Goal: Task Accomplishment & Management: Use online tool/utility

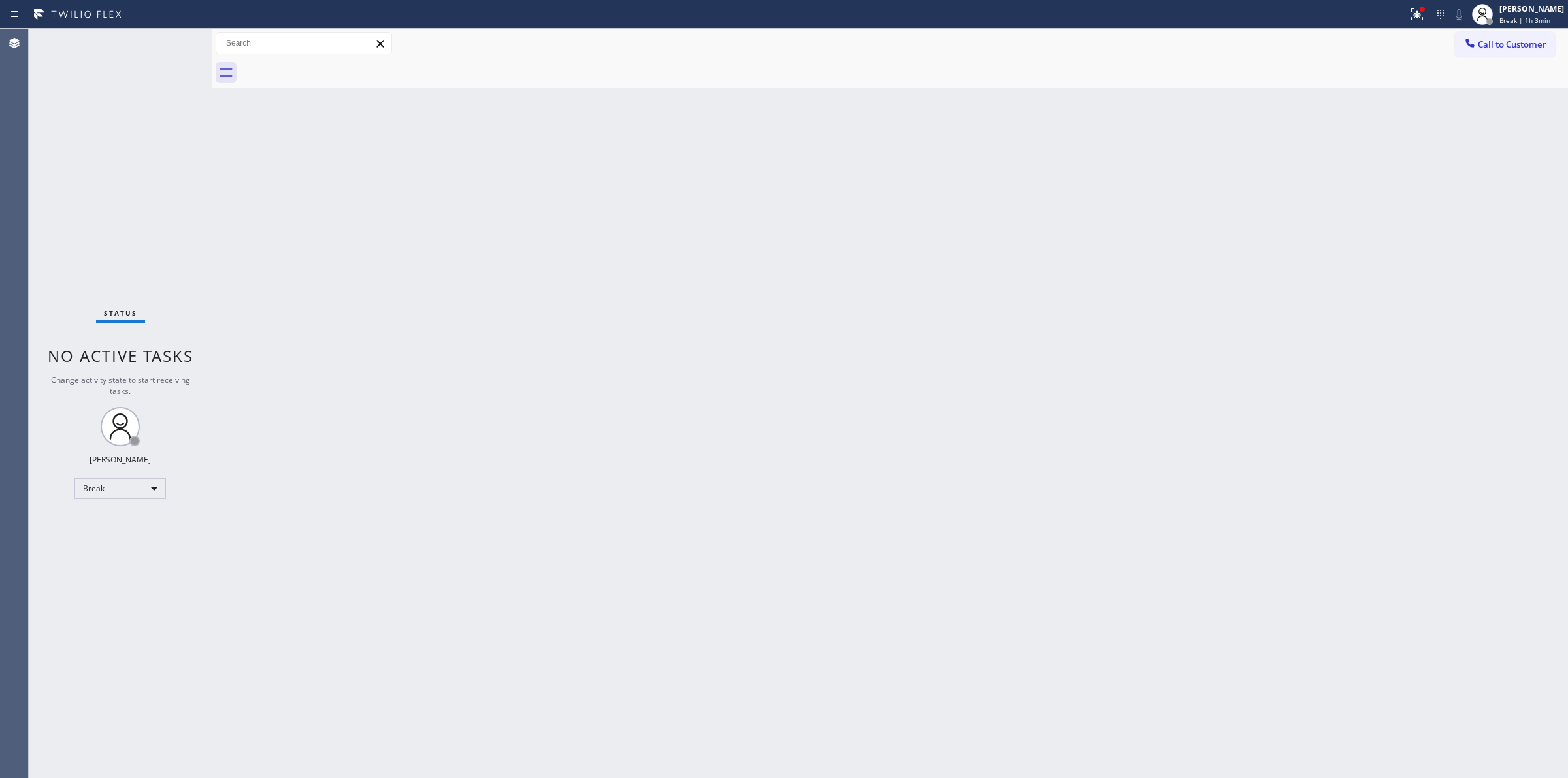
click at [1532, 15] on span "Break | 1h 3min" at bounding box center [1524, 20] width 51 height 9
drag, startPoint x: 1481, startPoint y: 97, endPoint x: 1484, endPoint y: 84, distance: 13.3
click at [1484, 84] on ul "Set your status Offline Available Unavailable Break Log out" at bounding box center [1503, 85] width 131 height 113
click at [1484, 84] on button "Unavailable" at bounding box center [1503, 86] width 131 height 17
click at [1481, 46] on span "Call to Customer" at bounding box center [1511, 44] width 68 height 12
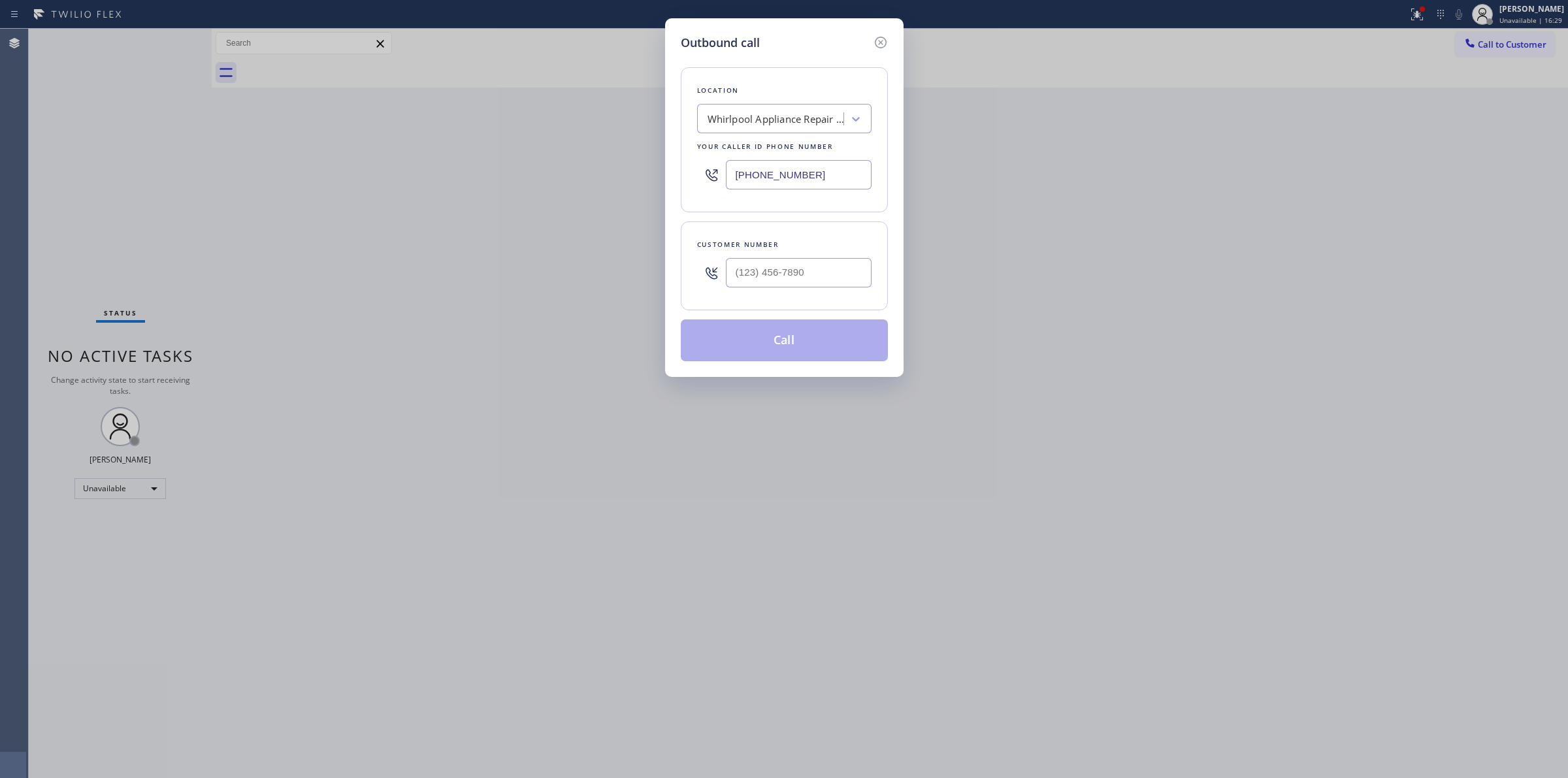
drag, startPoint x: 823, startPoint y: 186, endPoint x: 586, endPoint y: 175, distance: 237.3
click at [595, 179] on div "Outbound call Location Whirlpool Appliance Repair Co Your caller id phone numbe…" at bounding box center [784, 389] width 1568 height 778
paste input "323) 210-416"
type input "[PHONE_NUMBER]"
click at [787, 116] on div "Eagle Rock Heating and Air Conditioning" at bounding box center [776, 119] width 137 height 15
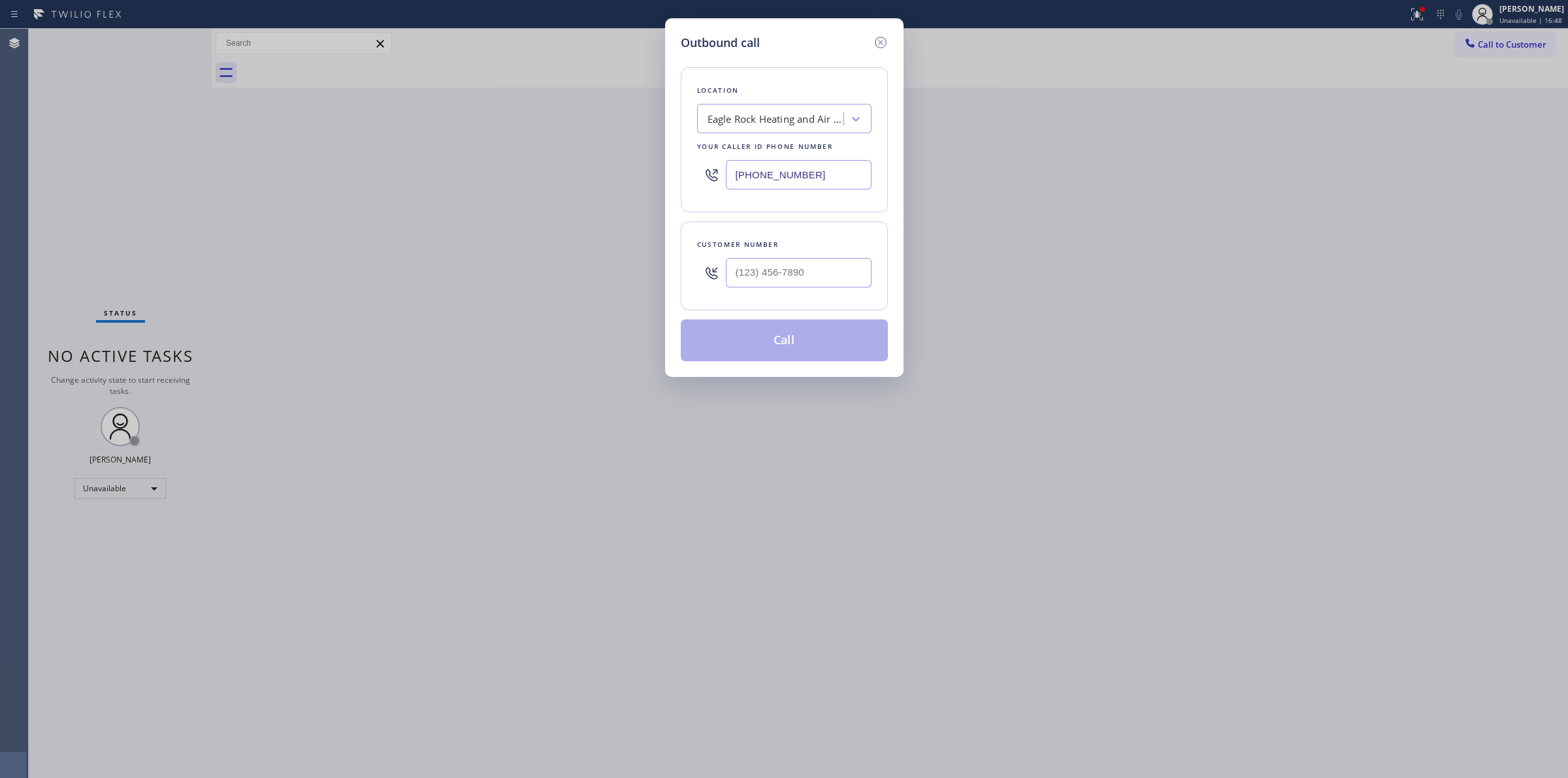
paste input "Eagle Rock Heating and Air Conditioning"
type input "Eagle Rock Heating and Air Conditioning"
click at [825, 171] on input "[PHONE_NUMBER]" at bounding box center [798, 175] width 145 height 29
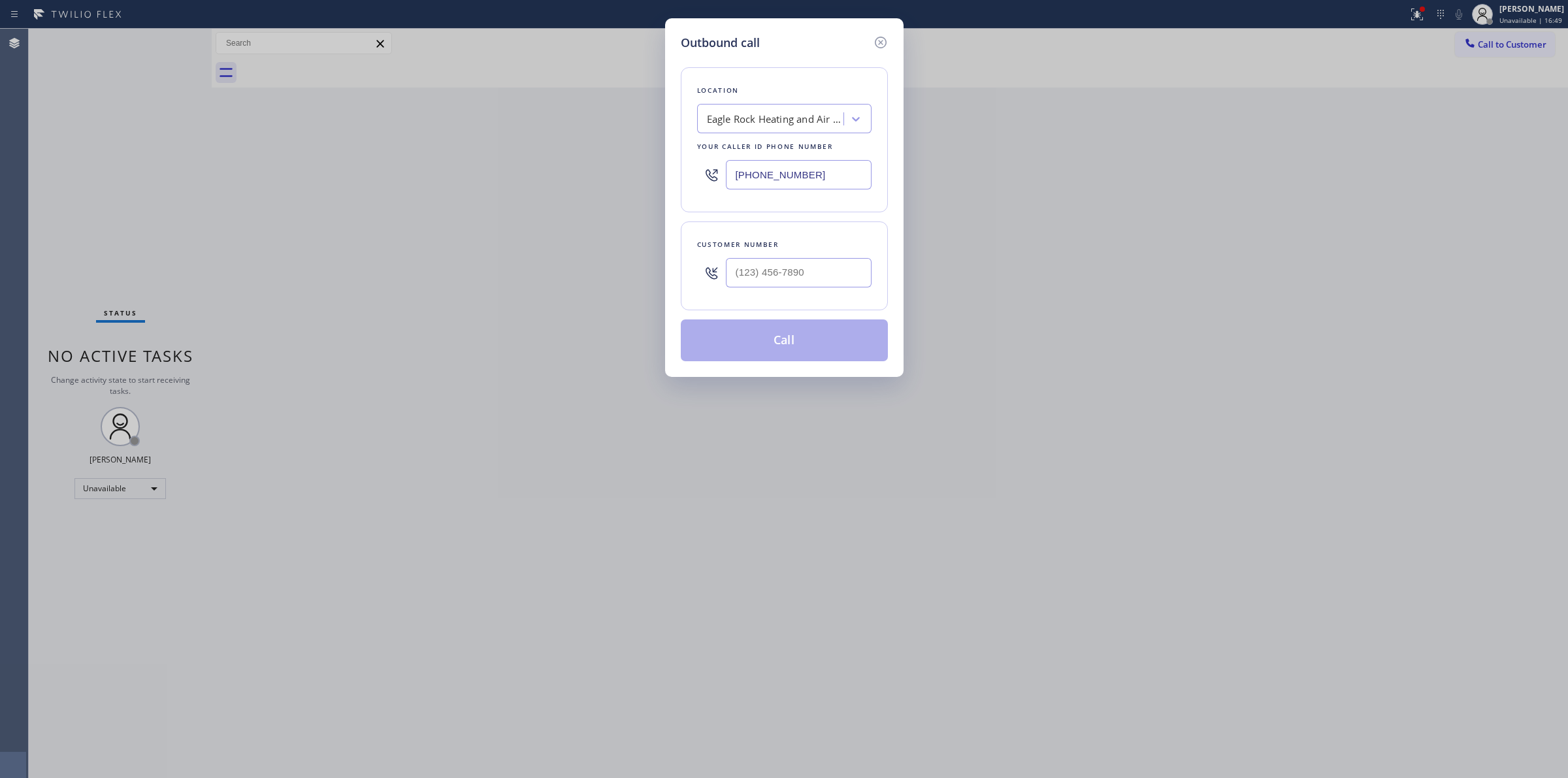
click at [825, 171] on input "[PHONE_NUMBER]" at bounding box center [798, 175] width 145 height 29
click at [846, 170] on input "[PHONE_NUMBER]" at bounding box center [798, 175] width 145 height 29
paste input "Thermador Repair Group"
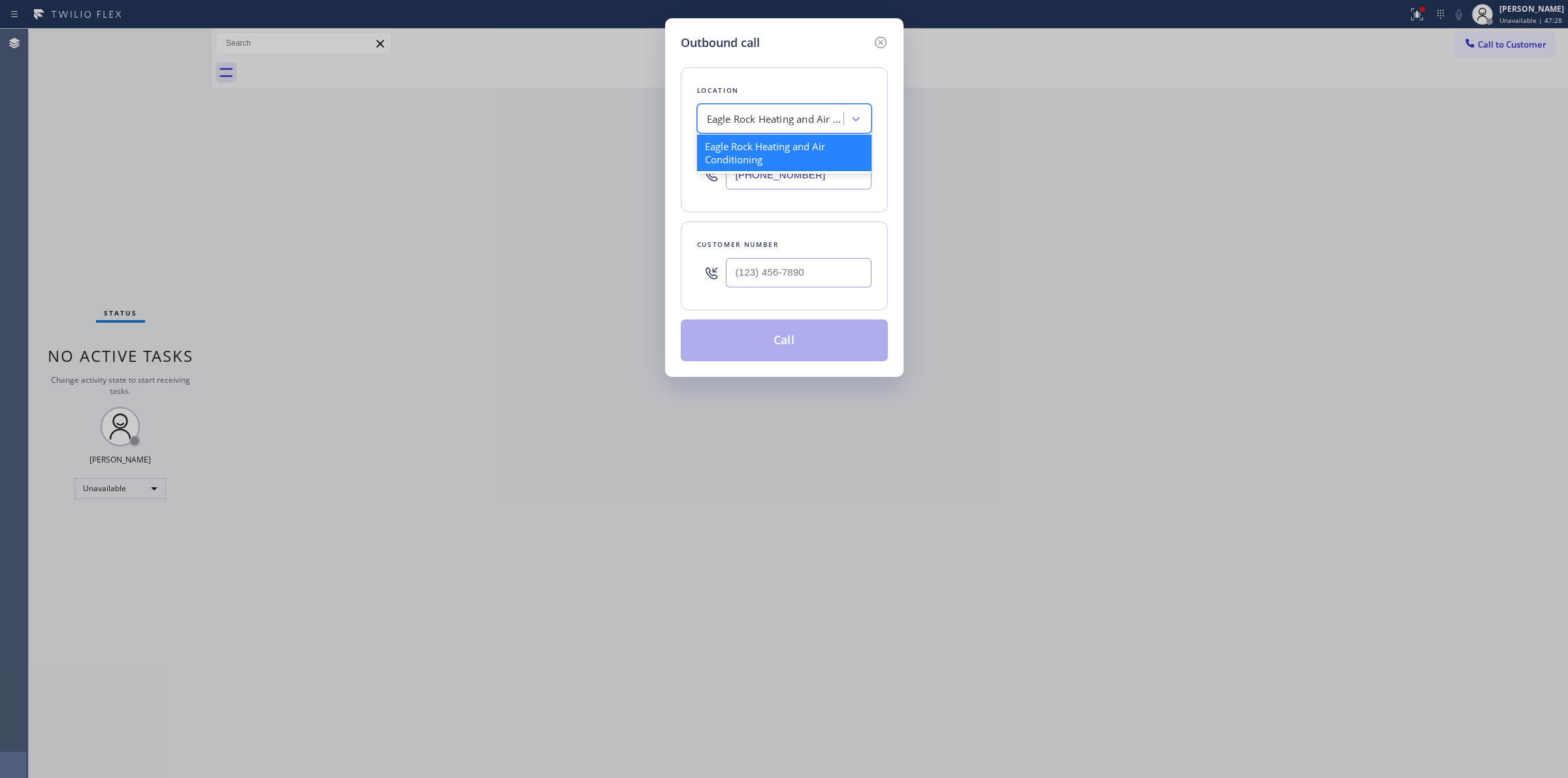
type input "Thermador Repair Group"
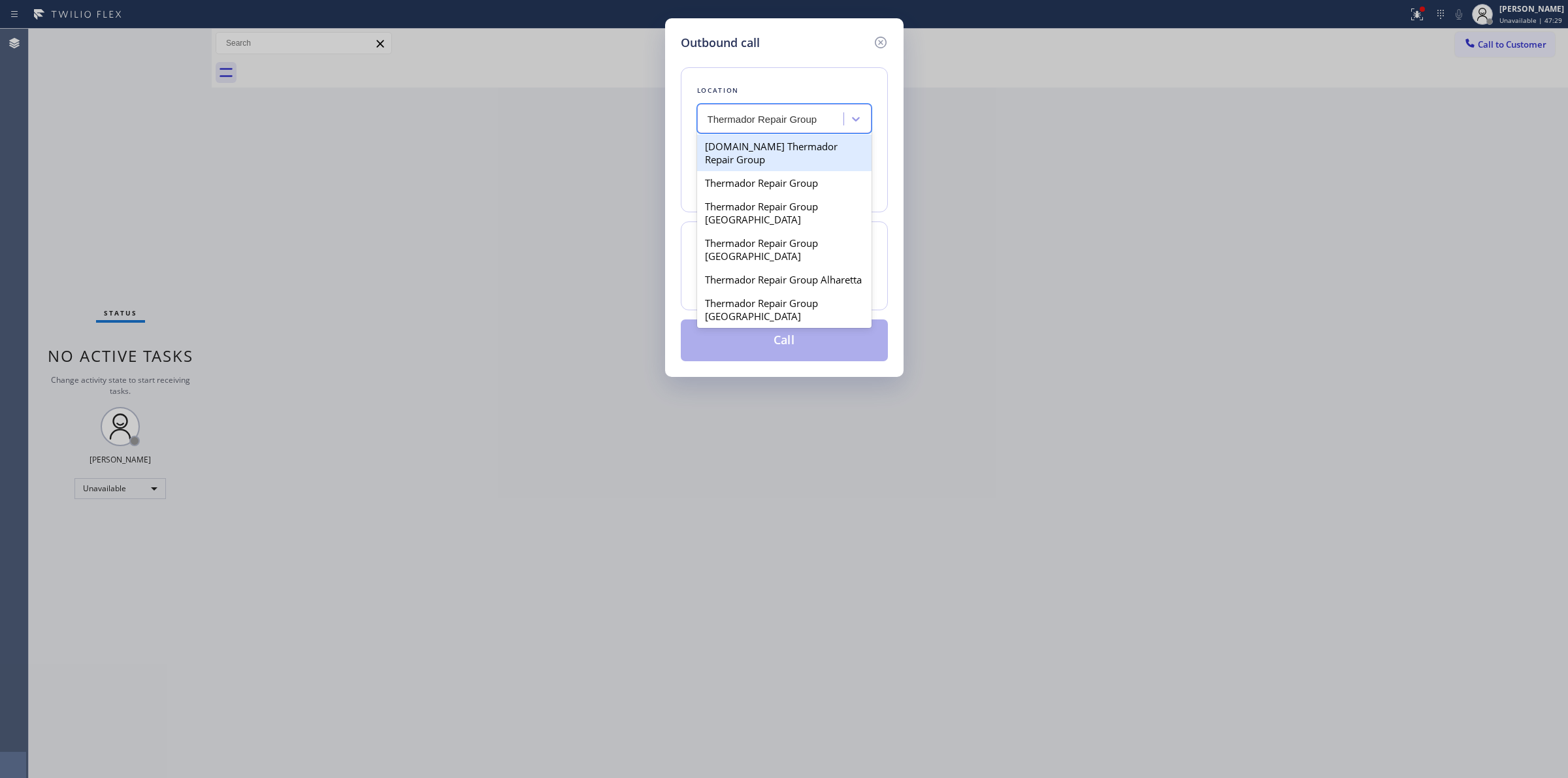
scroll to position [0, 0]
click at [746, 179] on div "Thermador Repair Group" at bounding box center [784, 182] width 175 height 24
type input "[PHONE_NUMBER]"
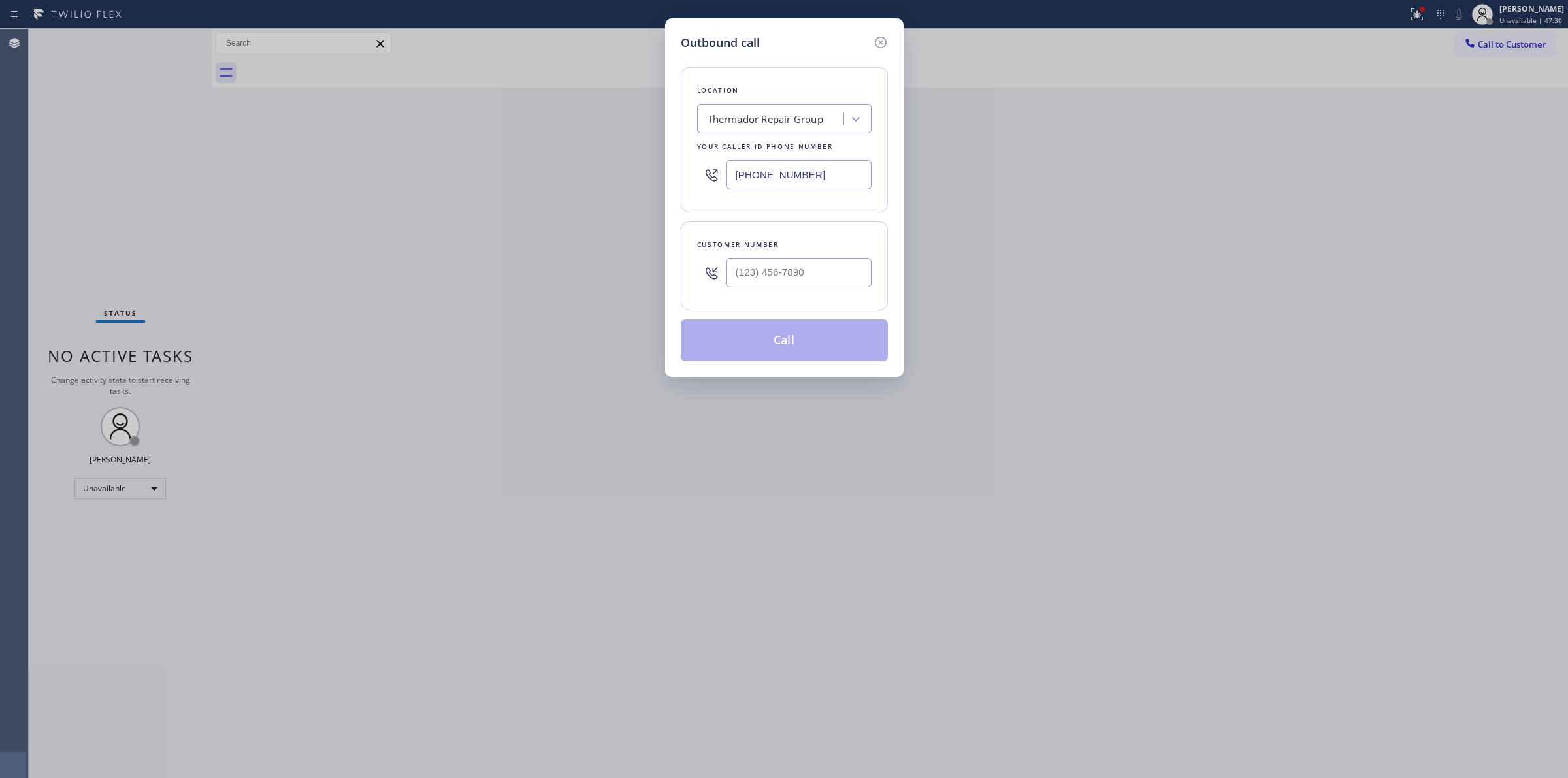
click at [762, 183] on input "[PHONE_NUMBER]" at bounding box center [798, 175] width 145 height 29
click at [876, 42] on icon at bounding box center [880, 42] width 15 height 15
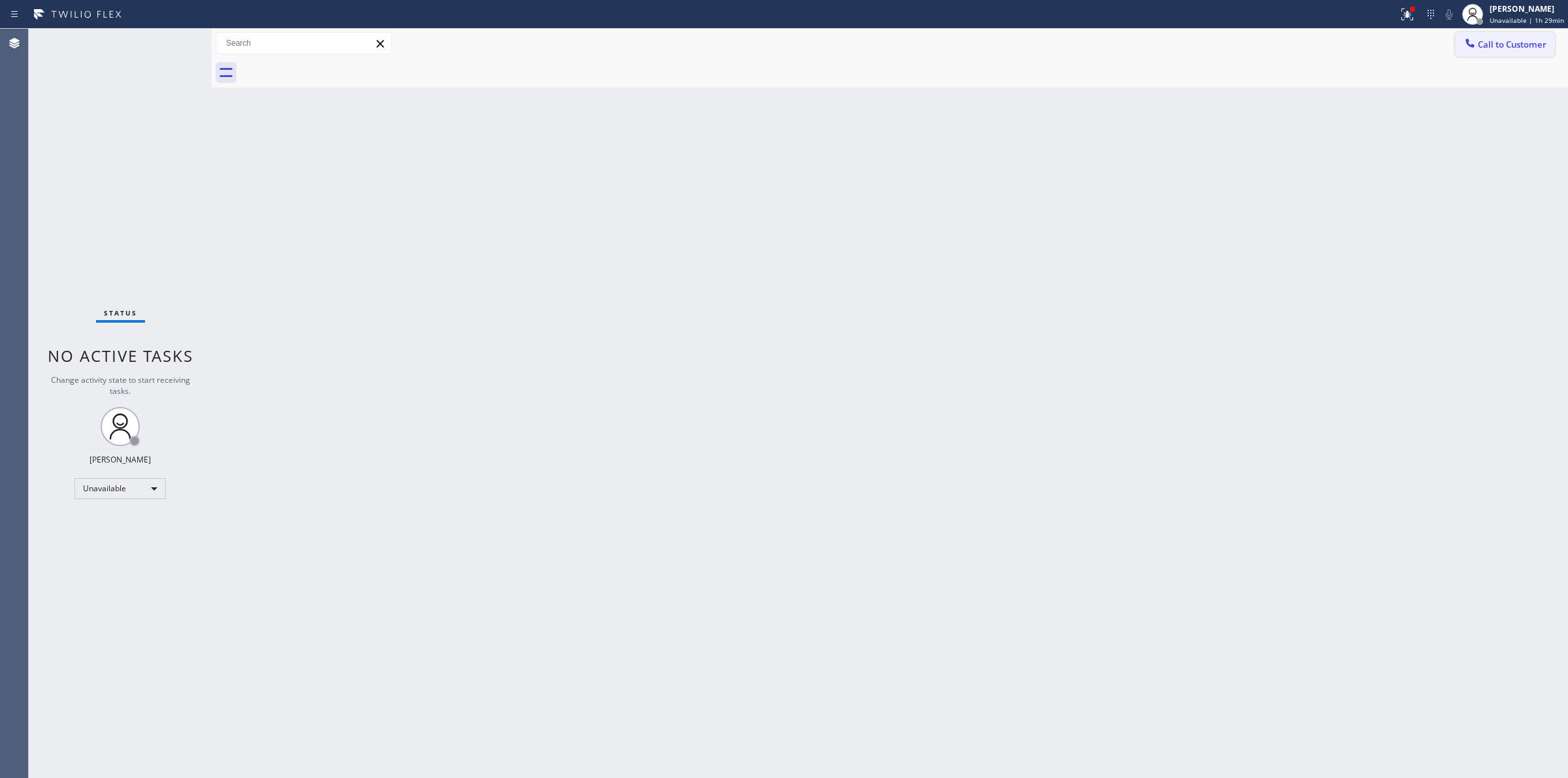
click at [1507, 43] on span "Call to Customer" at bounding box center [1511, 44] width 68 height 12
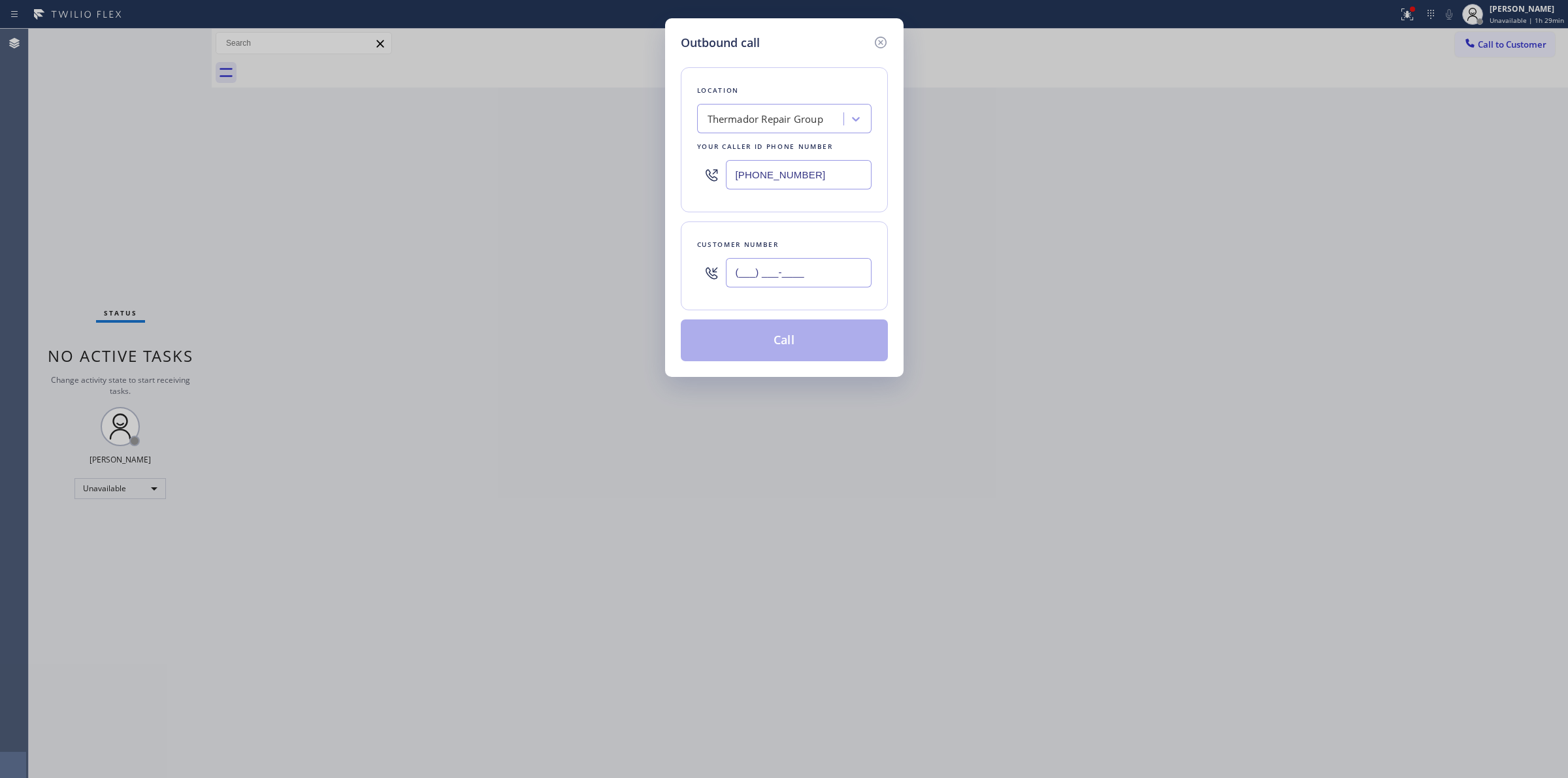
click at [836, 285] on input "(___) ___-____" at bounding box center [798, 272] width 145 height 29
paste input "917) 319-2165"
type input "[PHONE_NUMBER]"
drag, startPoint x: 827, startPoint y: 167, endPoint x: 606, endPoint y: 175, distance: 221.1
click at [654, 172] on div "Outbound call Location Thermador Repair Group Your caller id phone number [PHON…" at bounding box center [784, 389] width 1568 height 778
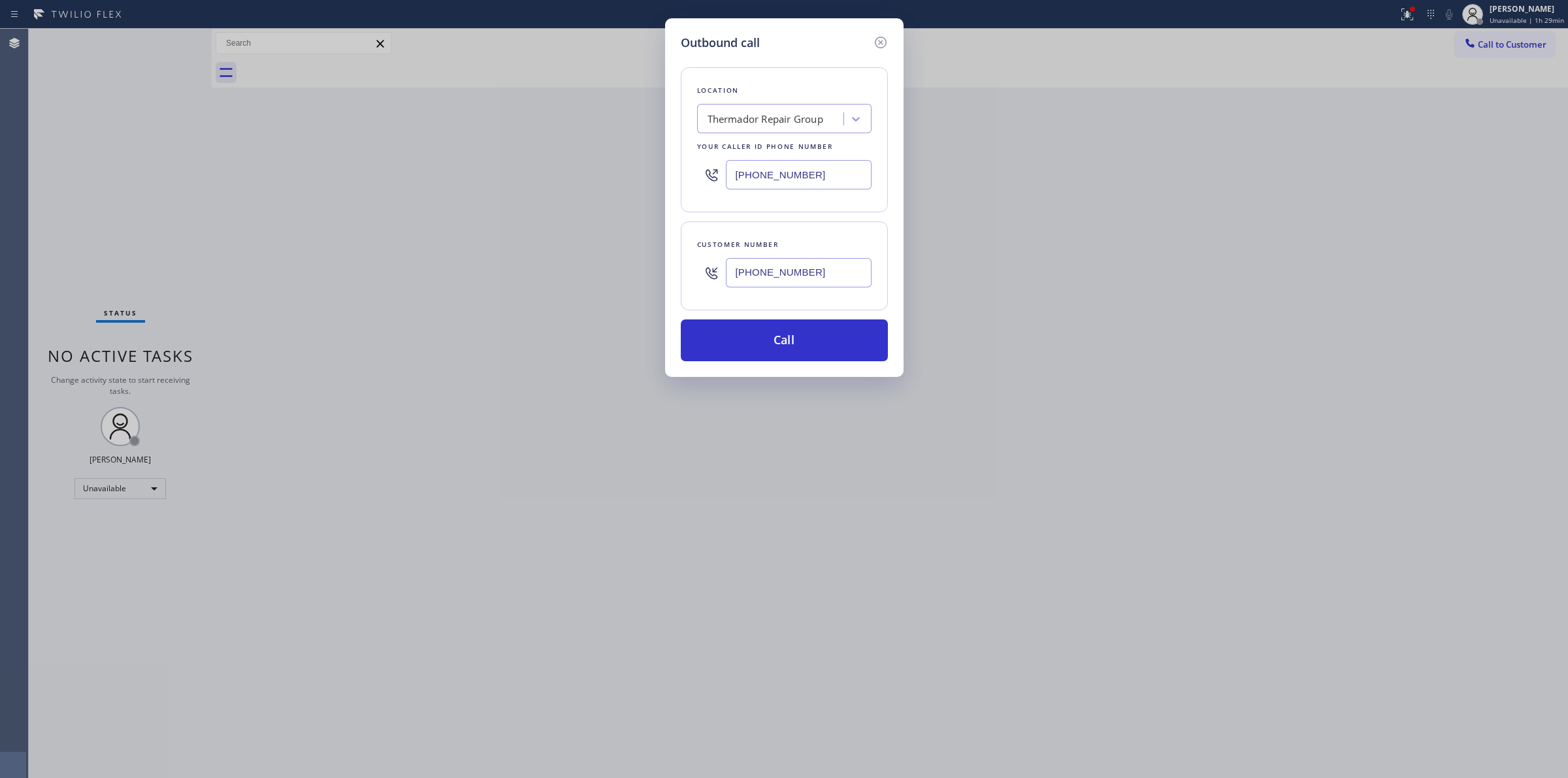
paste input "7) 341-4281"
type input "[PHONE_NUMBER]"
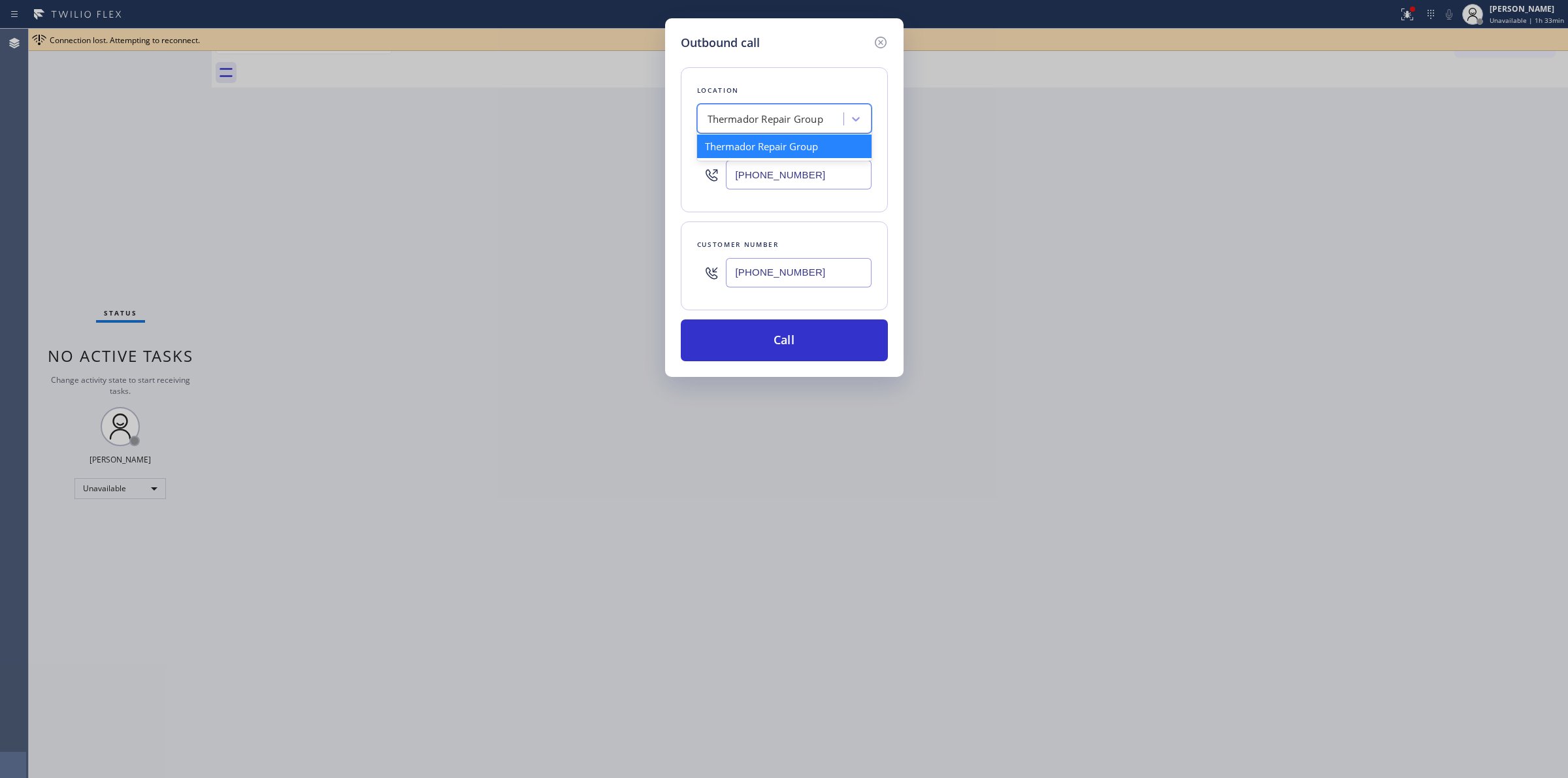
paste input "[GEOGRAPHIC_DATA]"
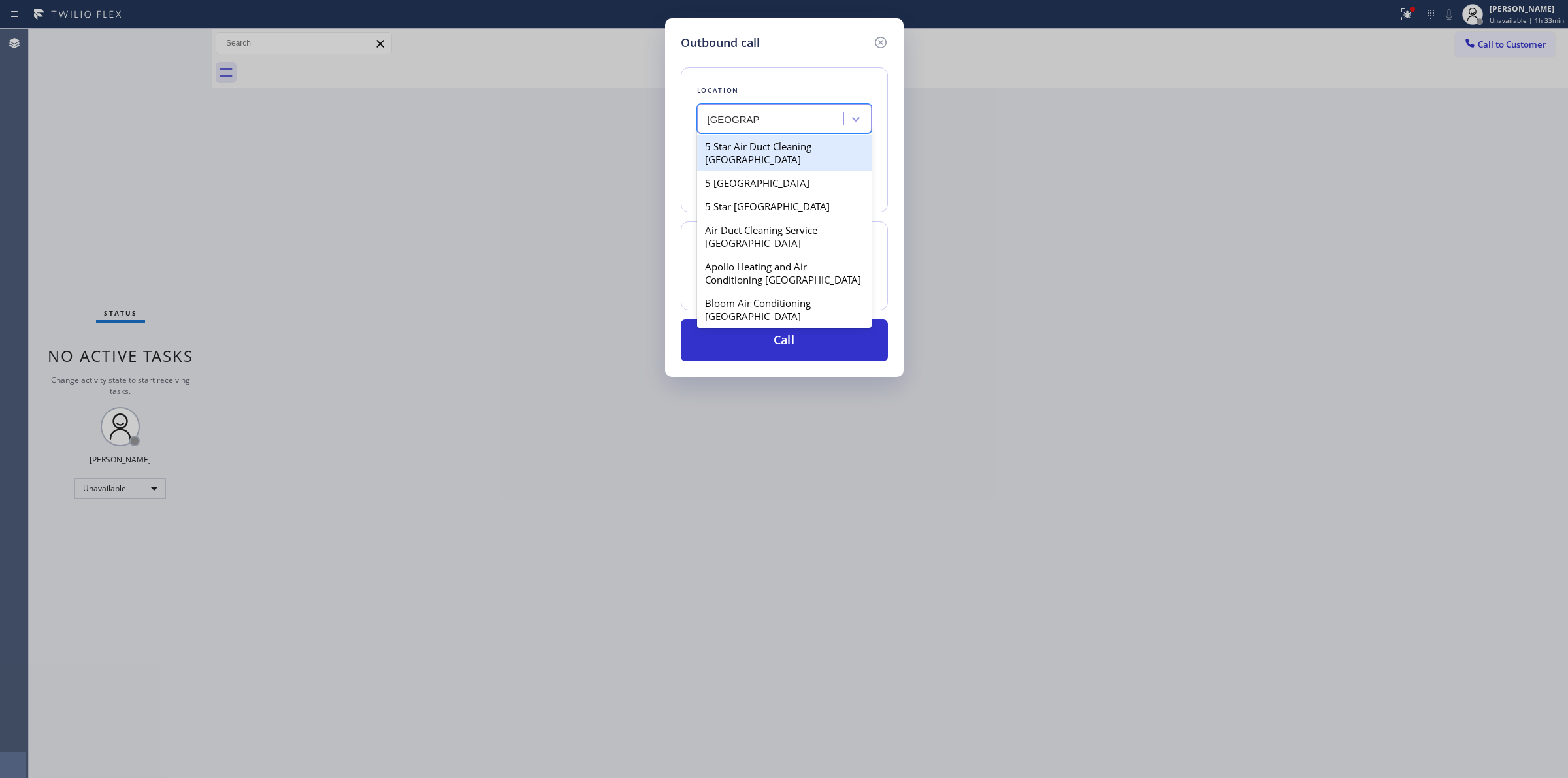
type input "[GEOGRAPHIC_DATA]"
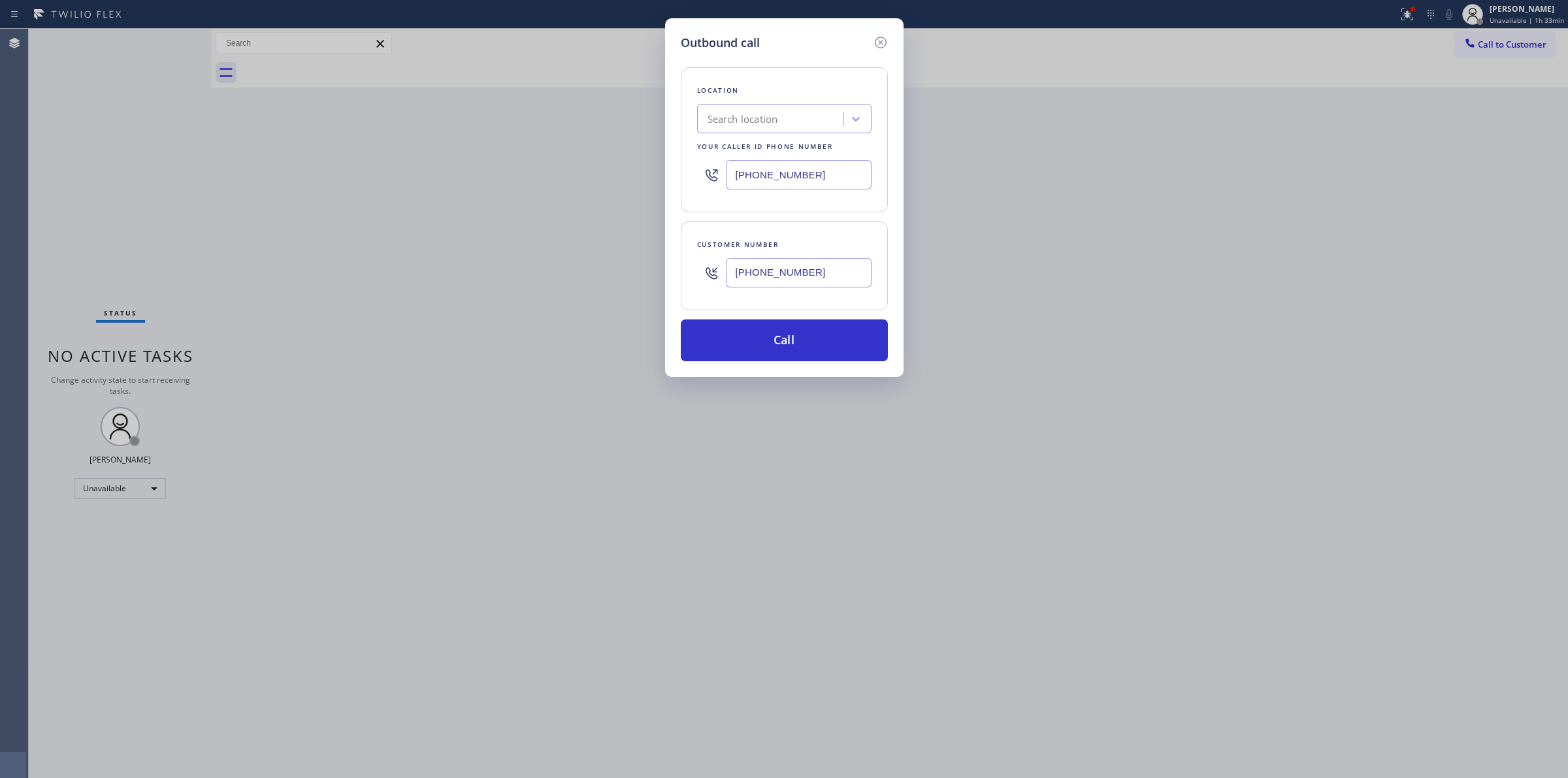
drag, startPoint x: 755, startPoint y: 172, endPoint x: 646, endPoint y: 165, distance: 109.2
click at [646, 165] on div "Outbound call Location Search location Your caller id phone number [PHONE_NUMBE…" at bounding box center [784, 389] width 1568 height 778
paste input "949) 353-6604"
type input "[PHONE_NUMBER]"
click at [1533, 8] on div "Outbound call Location GE Monogram Repair Appliances Your caller id phone numbe…" at bounding box center [784, 389] width 1568 height 778
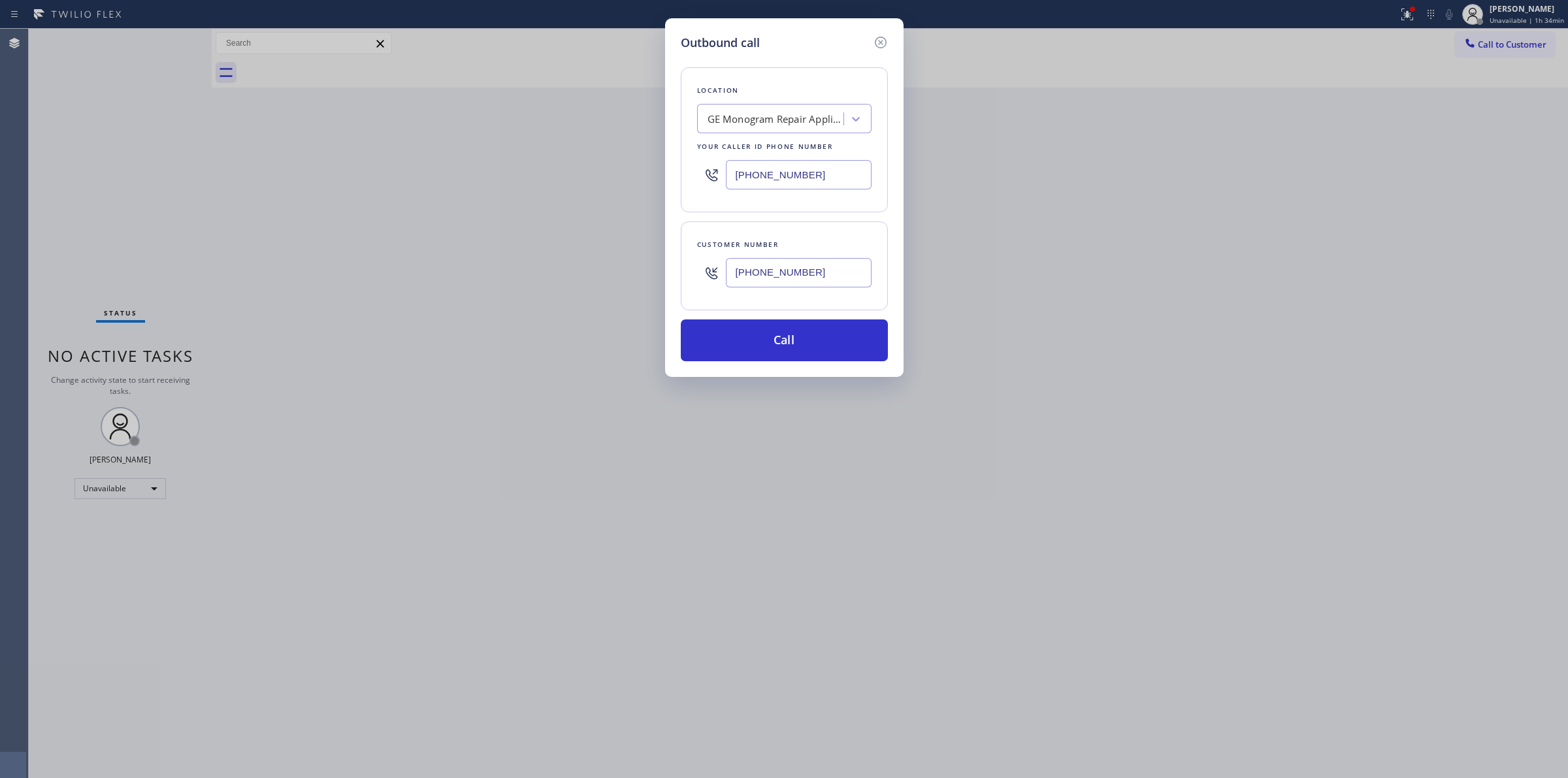
click at [980, 119] on div "Outbound call Location GE Monogram Repair Appliances Your caller id phone numbe…" at bounding box center [784, 389] width 1568 height 778
click at [880, 37] on icon at bounding box center [879, 42] width 12 height 12
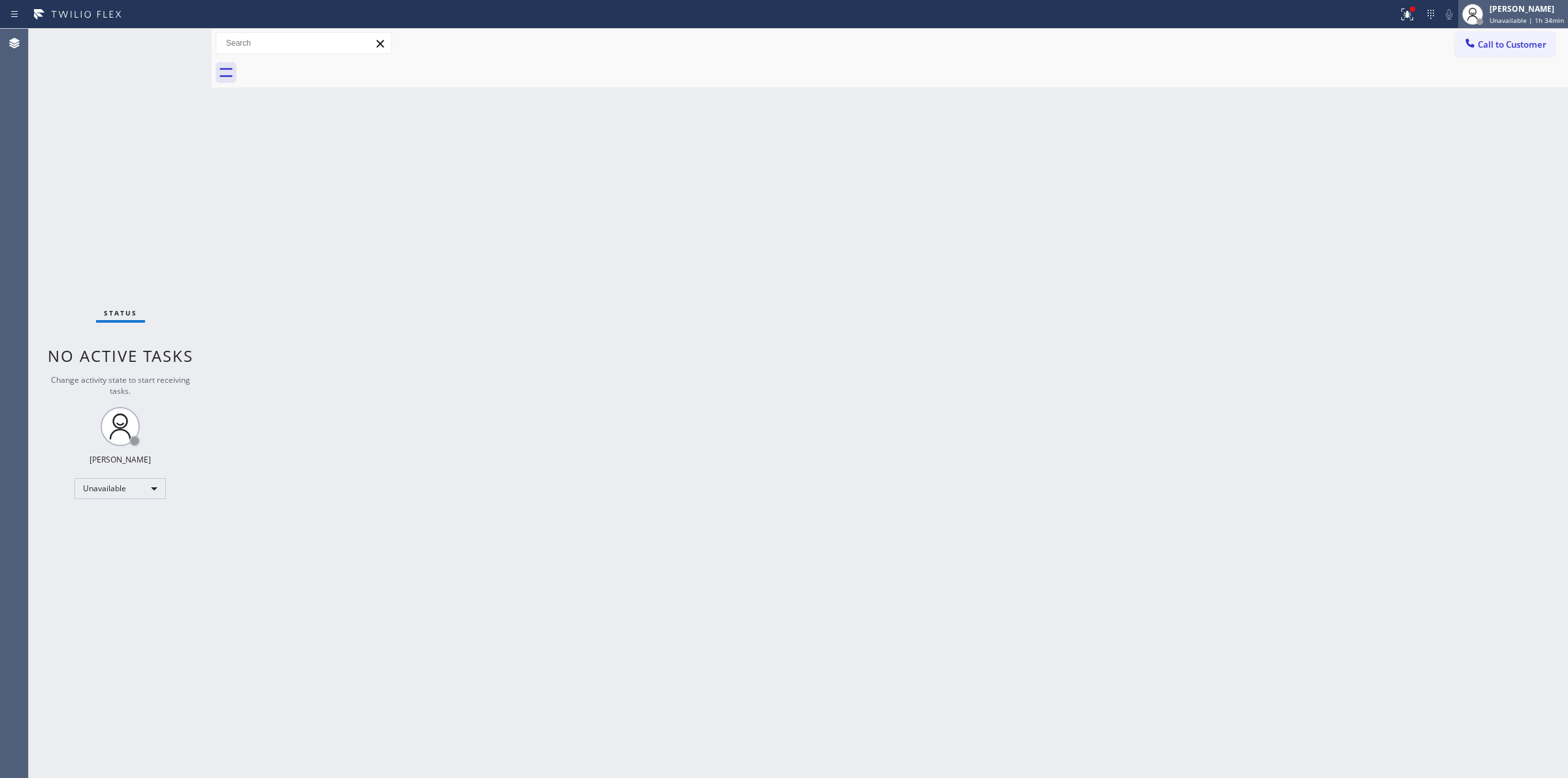
click at [1497, 15] on span "Unavailable | 1h 34min" at bounding box center [1526, 20] width 75 height 9
click at [1484, 106] on button "Break" at bounding box center [1503, 103] width 131 height 17
click at [1533, 28] on div "[PERSON_NAME] Break | 16:04" at bounding box center [1518, 14] width 100 height 28
click at [1485, 84] on button "Unavailable" at bounding box center [1503, 86] width 131 height 17
click at [1490, 43] on span "Call to Customer" at bounding box center [1511, 44] width 68 height 12
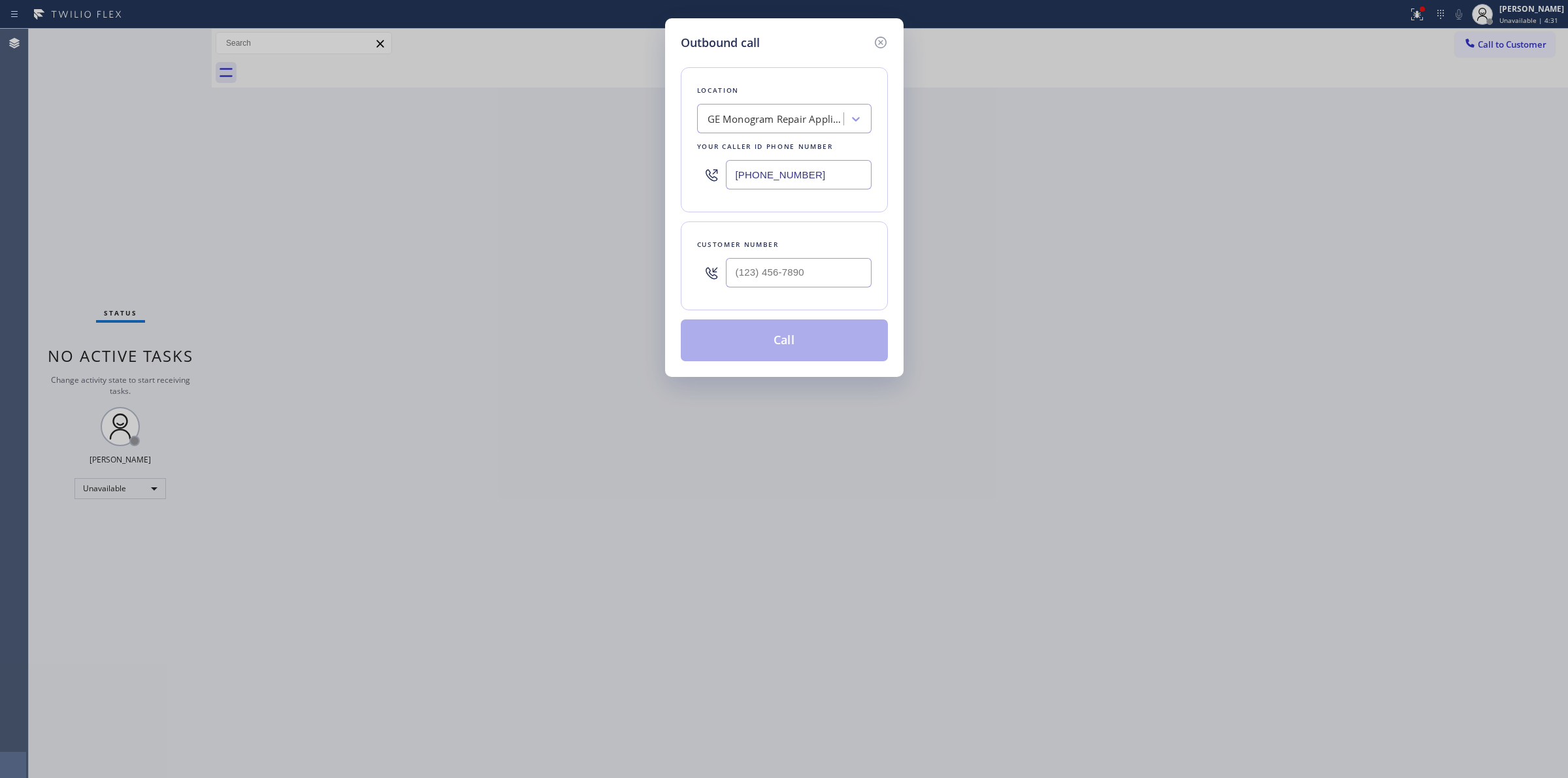
click at [808, 53] on div "Location GE Monogram Repair Appliances Your caller id phone number [PHONE_NUMBE…" at bounding box center [784, 206] width 207 height 309
paste input "Menlo Park Appliance Co"
type input "Menlo Park Appliance Co"
click at [781, 108] on div "GE Monogram Repair Appliances Menlo Park Appliance Co" at bounding box center [772, 119] width 142 height 23
click at [772, 158] on div "Menlo Park Appliance Co" at bounding box center [784, 146] width 175 height 24
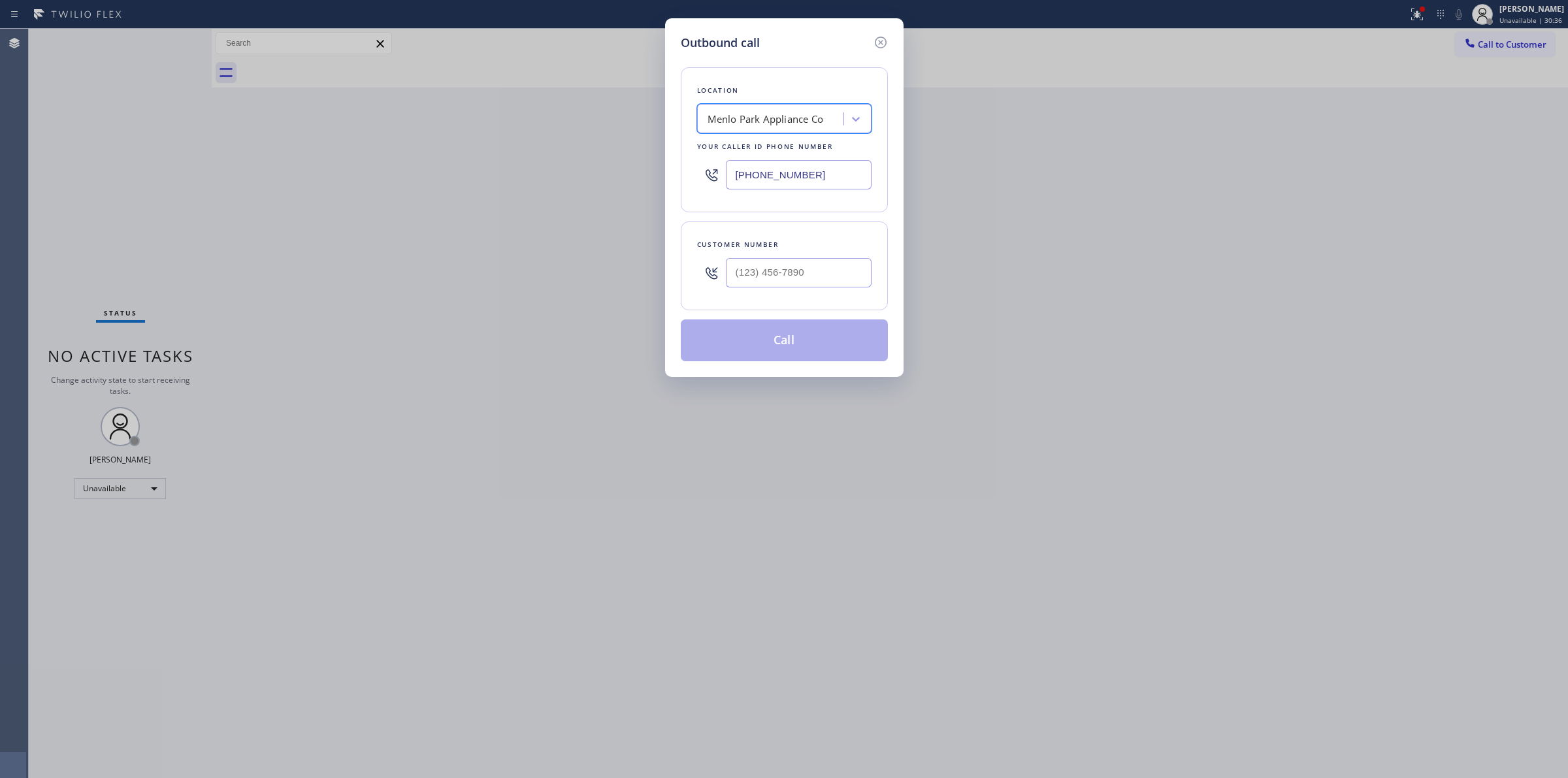
click at [622, 185] on div "Outbound call Location option [GEOGRAPHIC_DATA] Appliance Co, selected. 1 resul…" at bounding box center [784, 389] width 1568 height 778
paste input "909) 546-4983"
click at [816, 175] on input "[PHONE_NUMBER]" at bounding box center [798, 175] width 145 height 29
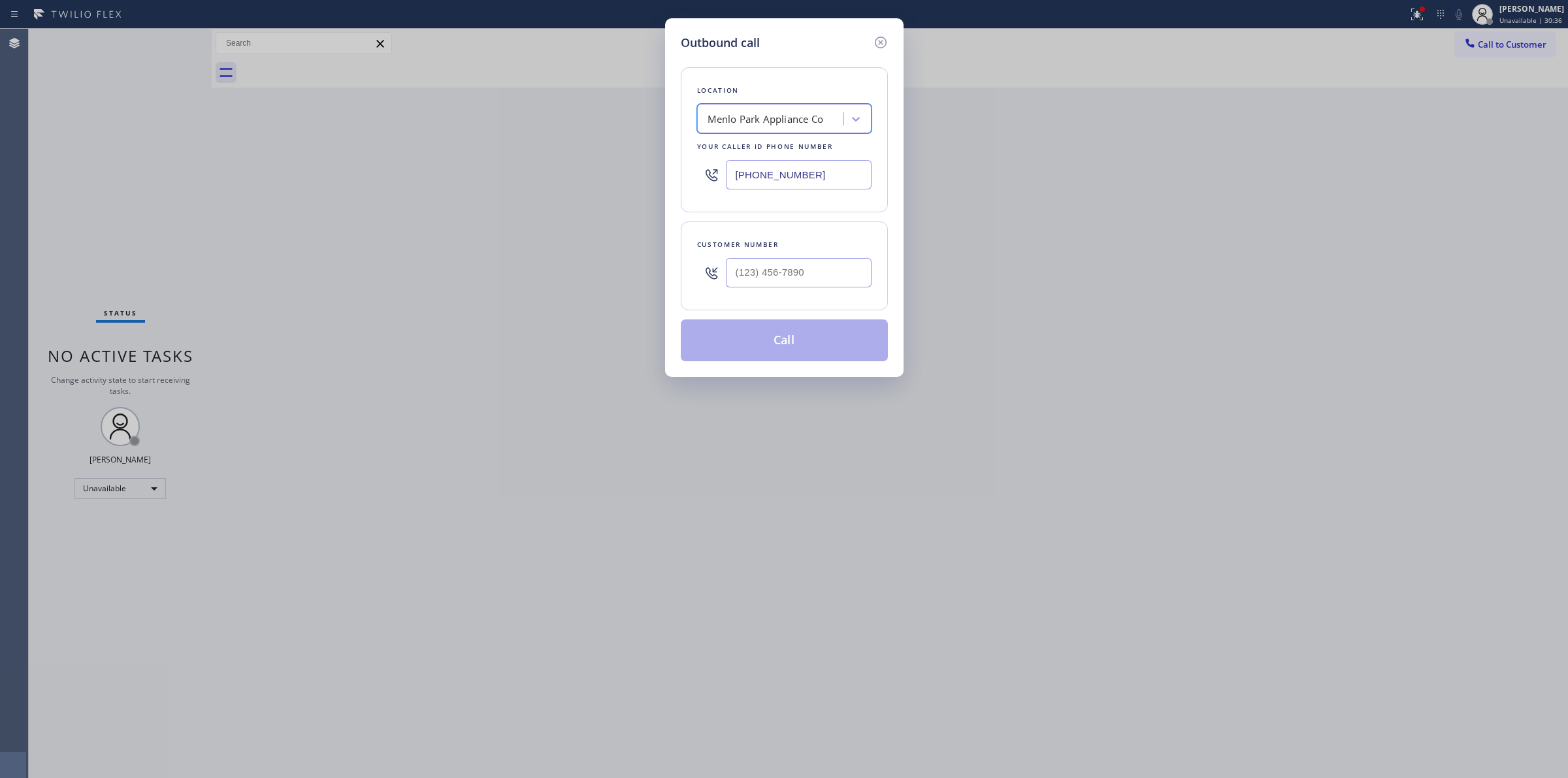
type input "[PHONE_NUMBER]"
click at [802, 178] on input "[PHONE_NUMBER]" at bounding box center [798, 175] width 145 height 29
click at [819, 178] on input "[PHONE_NUMBER]" at bounding box center [798, 175] width 145 height 29
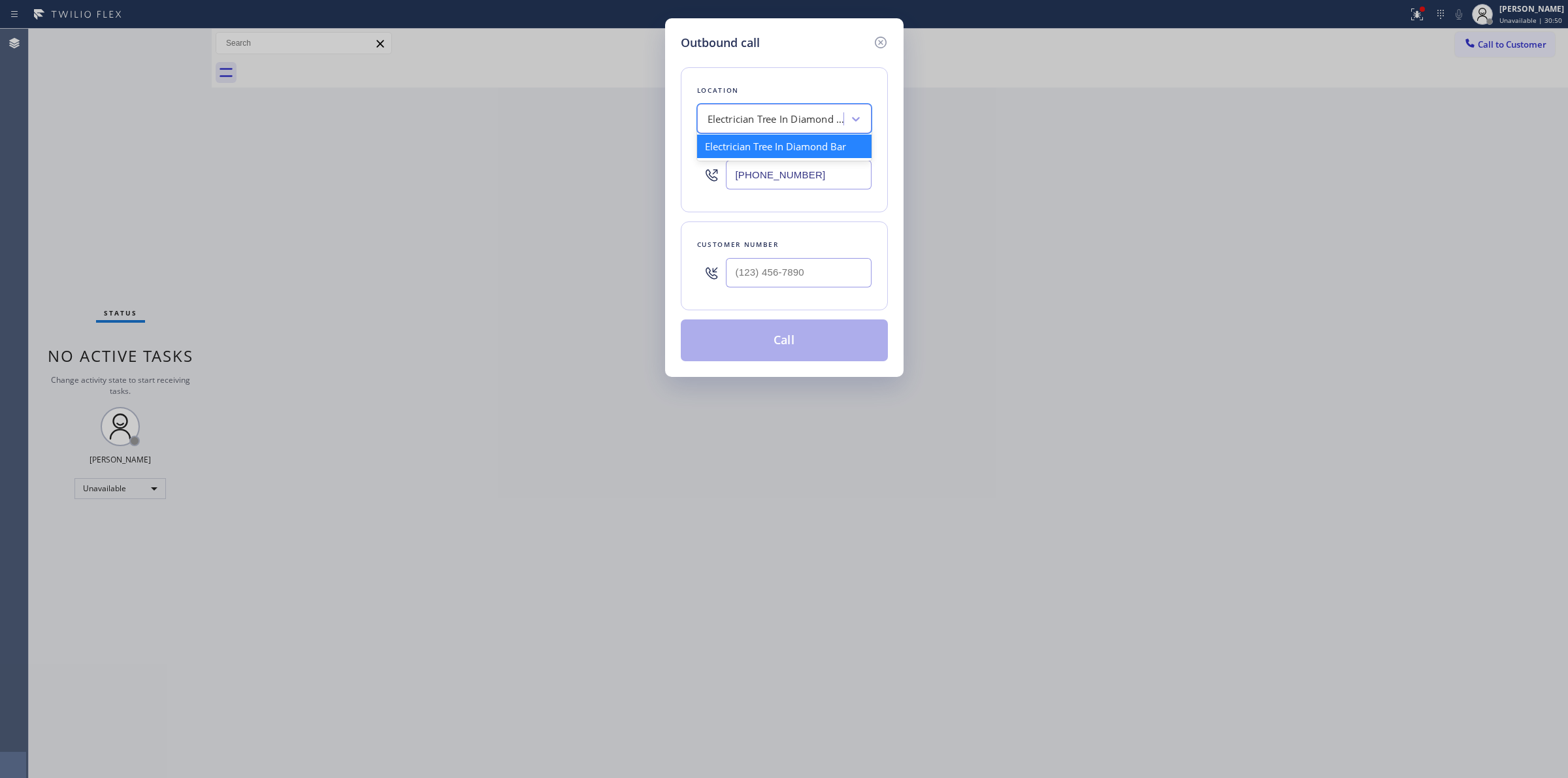
click at [766, 128] on div "Electrician Tree In Diamond Bar" at bounding box center [772, 119] width 142 height 23
click at [880, 47] on icon at bounding box center [879, 42] width 12 height 12
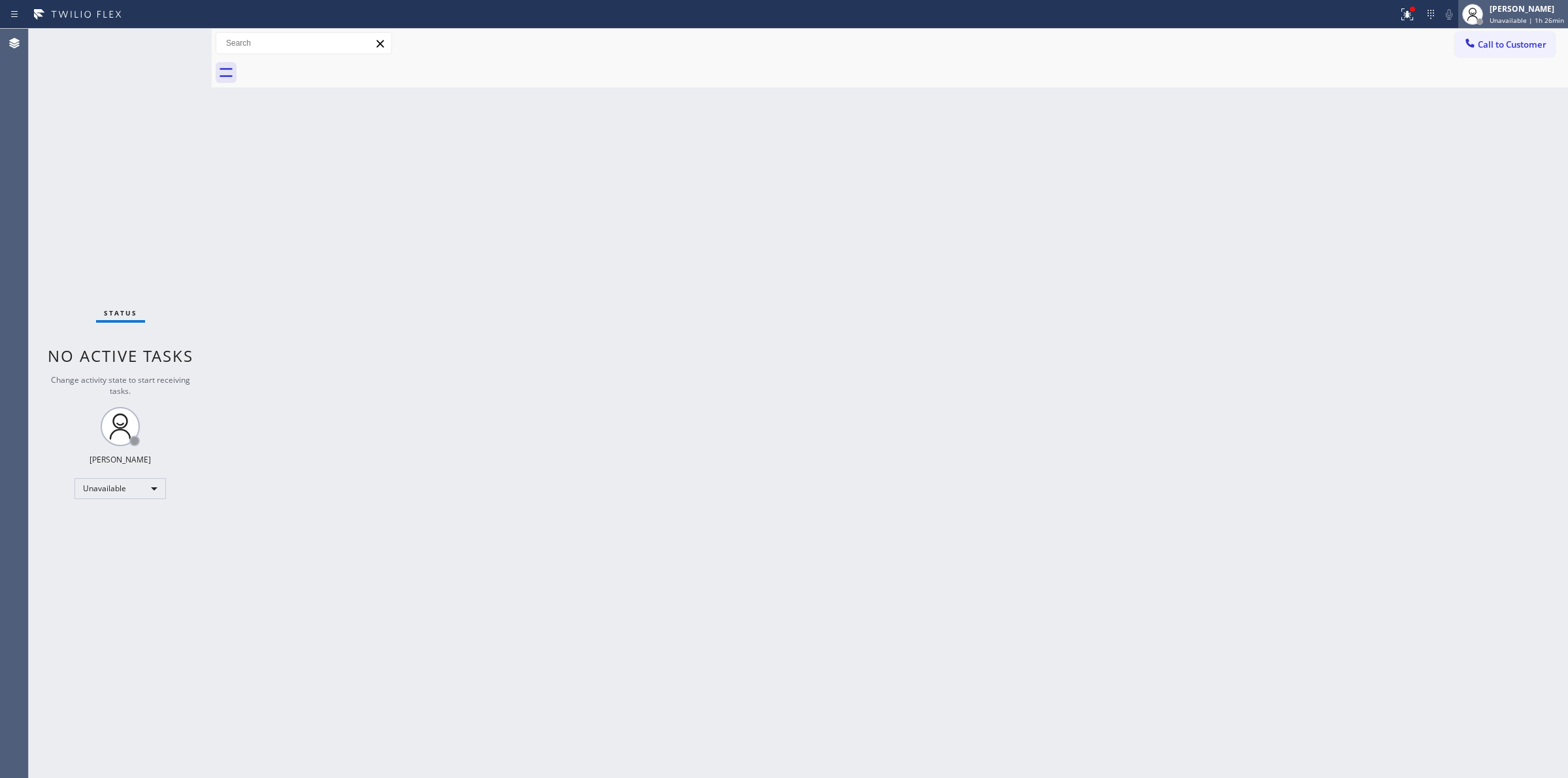
click at [1496, 3] on div "[PERSON_NAME]" at bounding box center [1526, 8] width 75 height 11
click at [1478, 122] on button "Log out" at bounding box center [1503, 126] width 131 height 28
